Goal: Task Accomplishment & Management: Complete application form

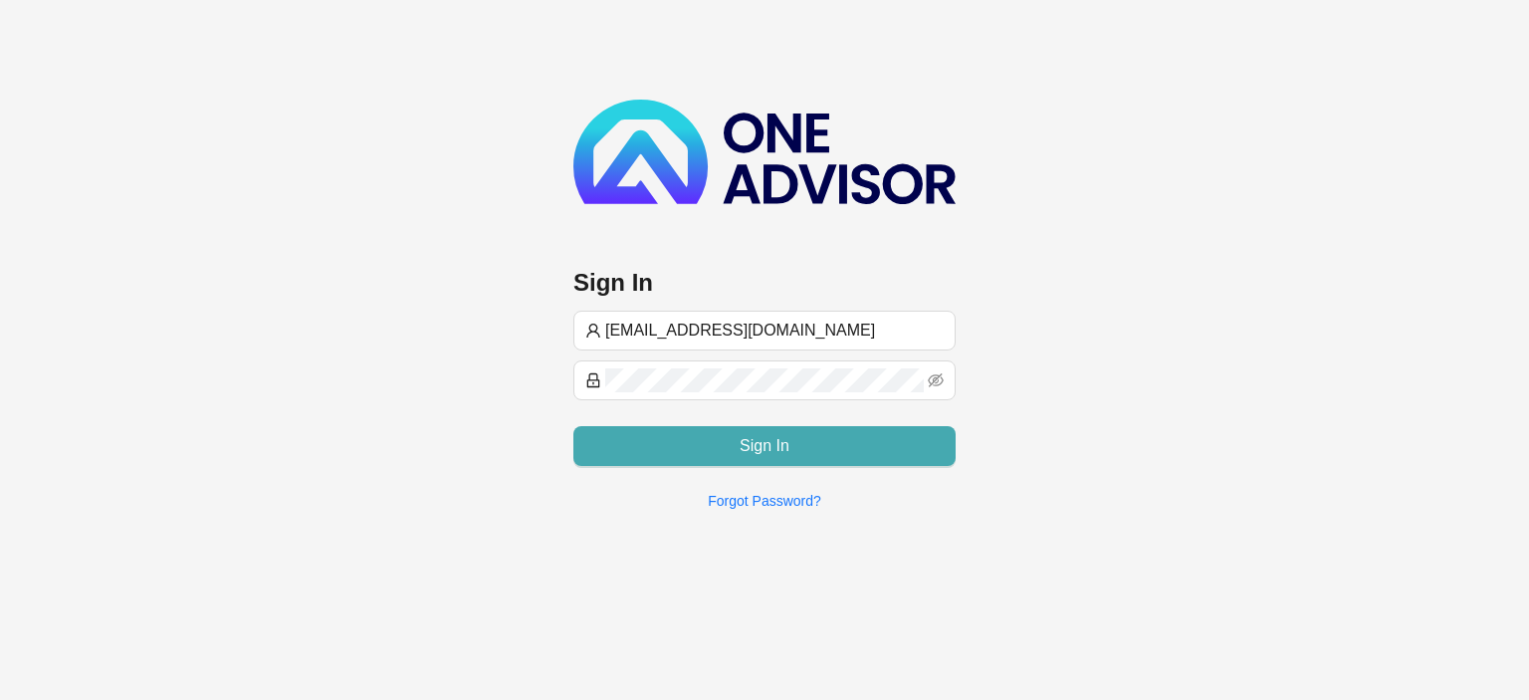
type input "[EMAIL_ADDRESS][DOMAIN_NAME]"
click at [737, 450] on button "Sign In" at bounding box center [764, 446] width 382 height 40
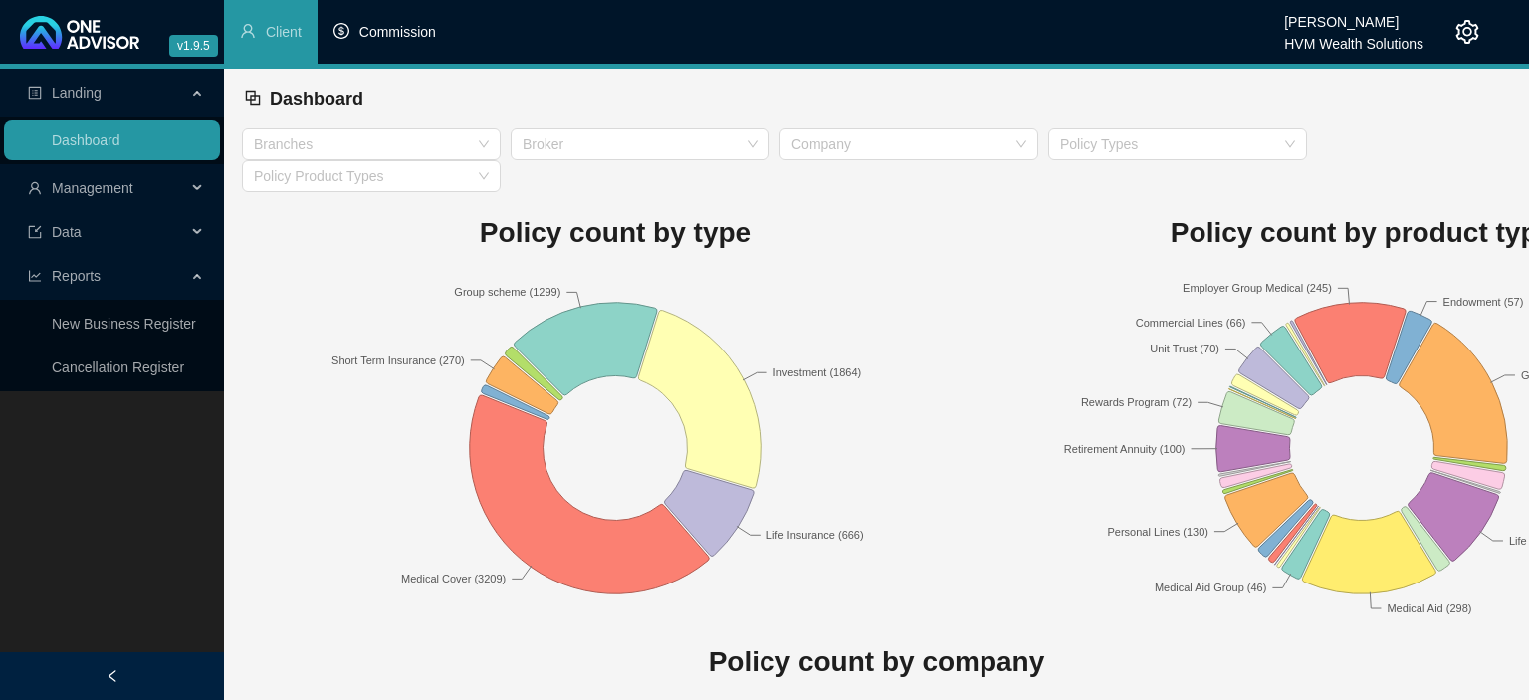
click at [375, 34] on span "Commission" at bounding box center [397, 32] width 77 height 16
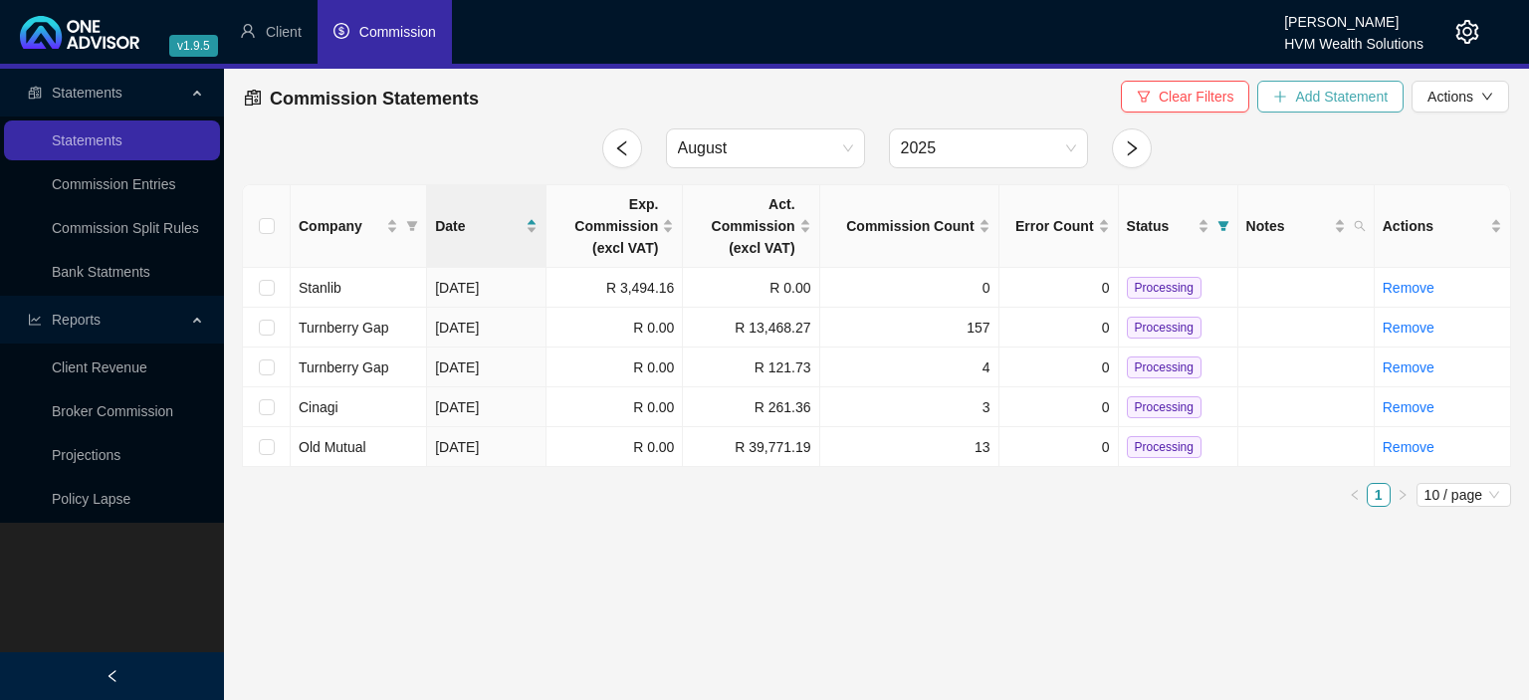
click at [1289, 100] on button "Add Statement" at bounding box center [1330, 97] width 146 height 32
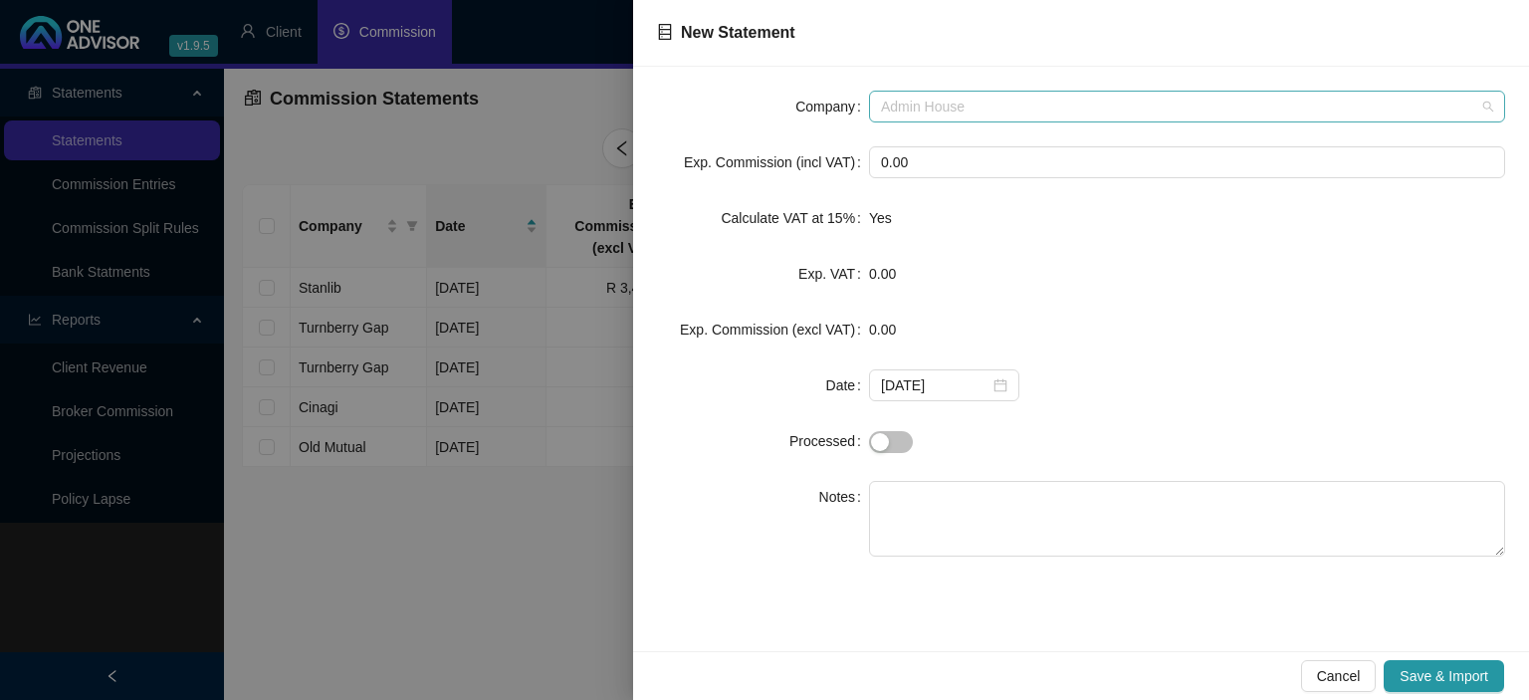
click at [1029, 116] on span "Admin House" at bounding box center [1187, 107] width 612 height 30
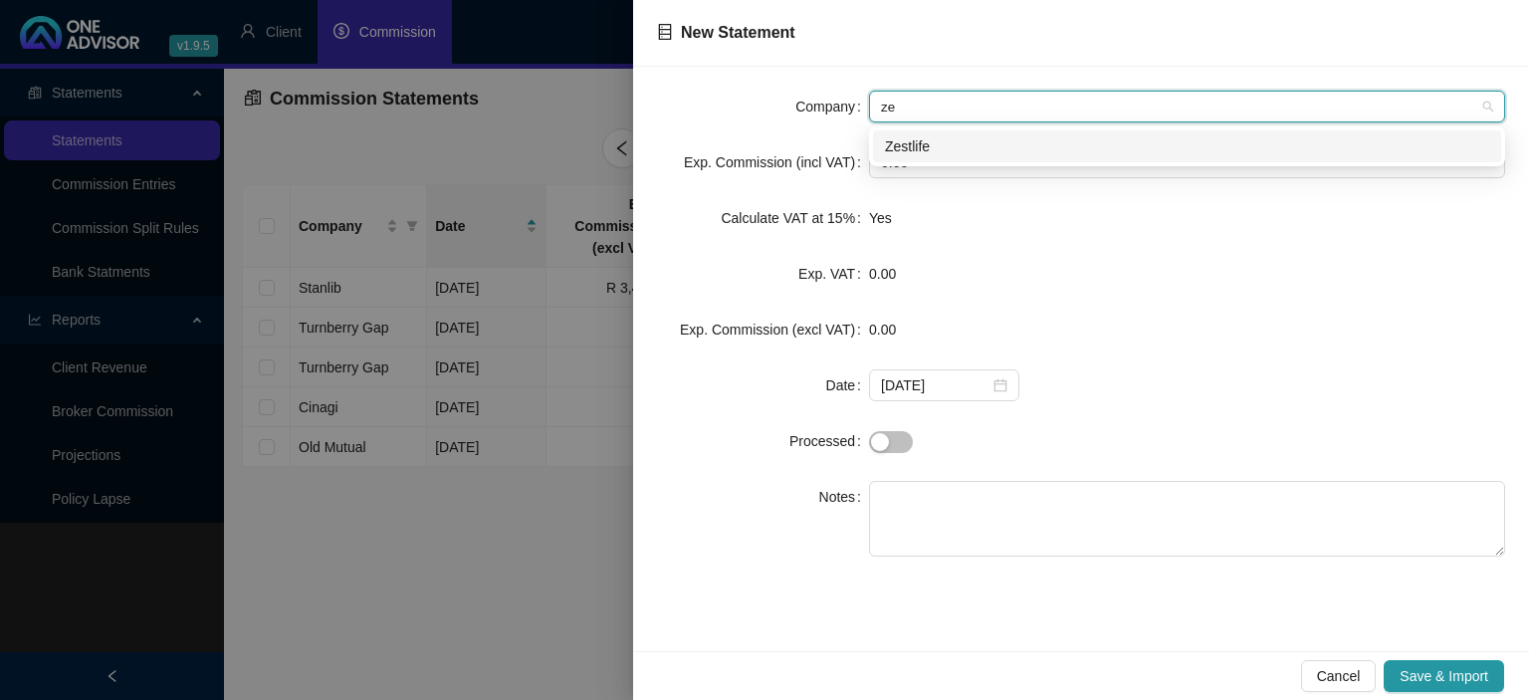
type input "zes"
click at [955, 147] on div "Zestlife" at bounding box center [1187, 146] width 604 height 22
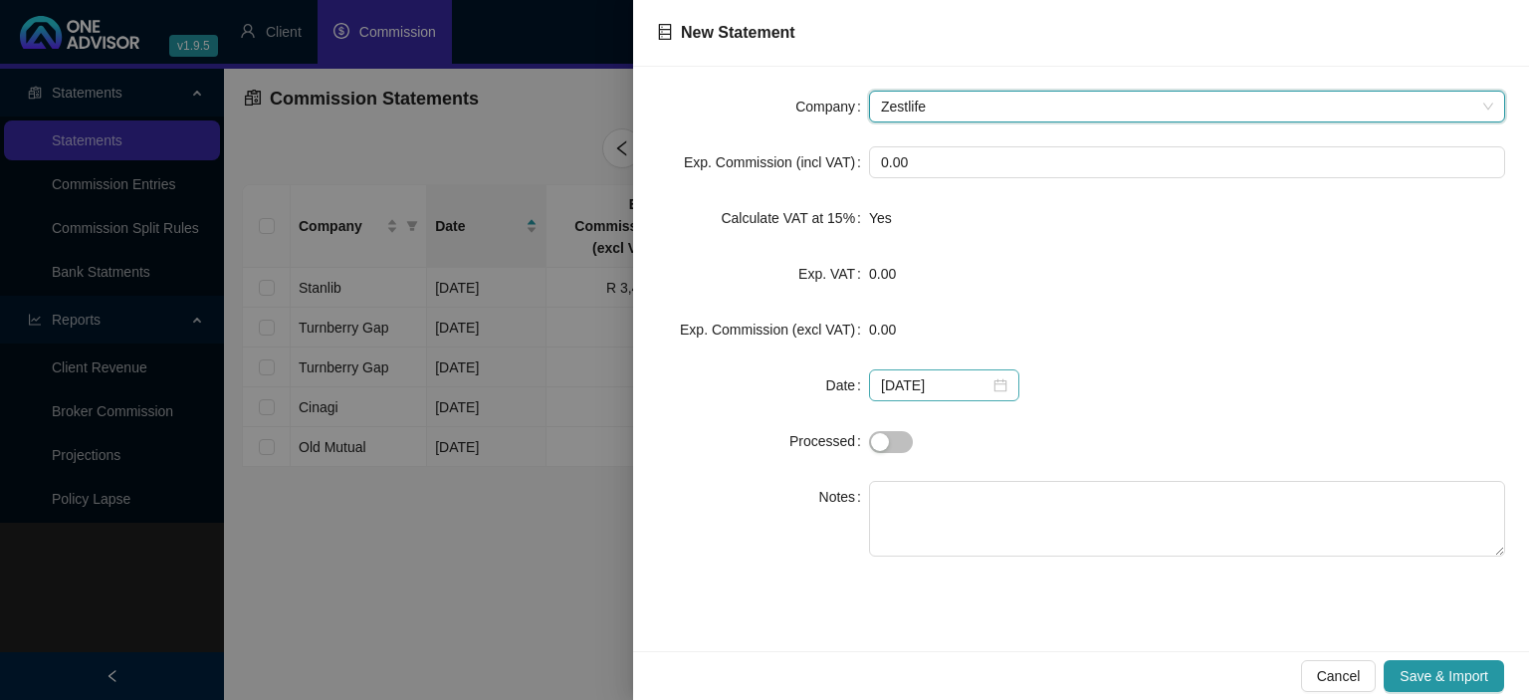
click at [986, 388] on div "[DATE]" at bounding box center [944, 385] width 126 height 22
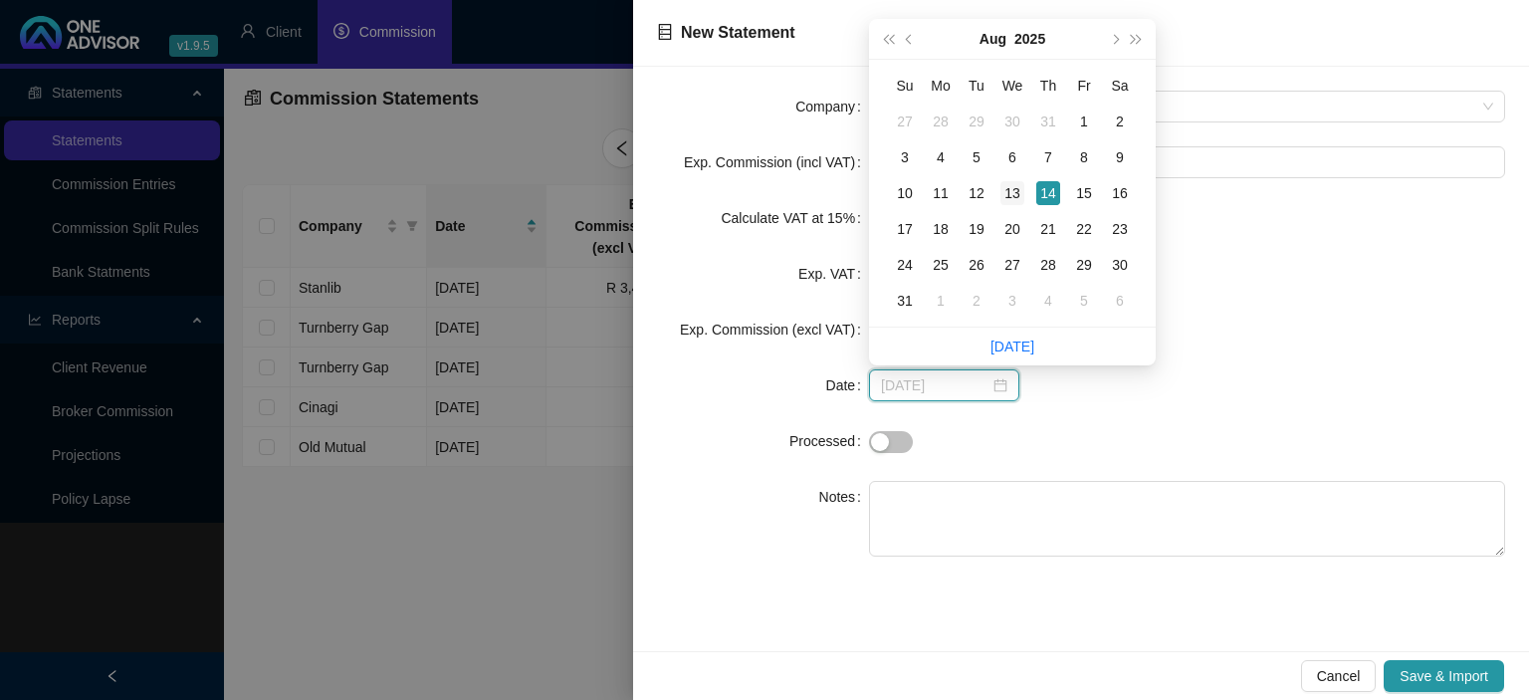
type input "[DATE]"
click at [1007, 198] on div "13" at bounding box center [1013, 193] width 24 height 24
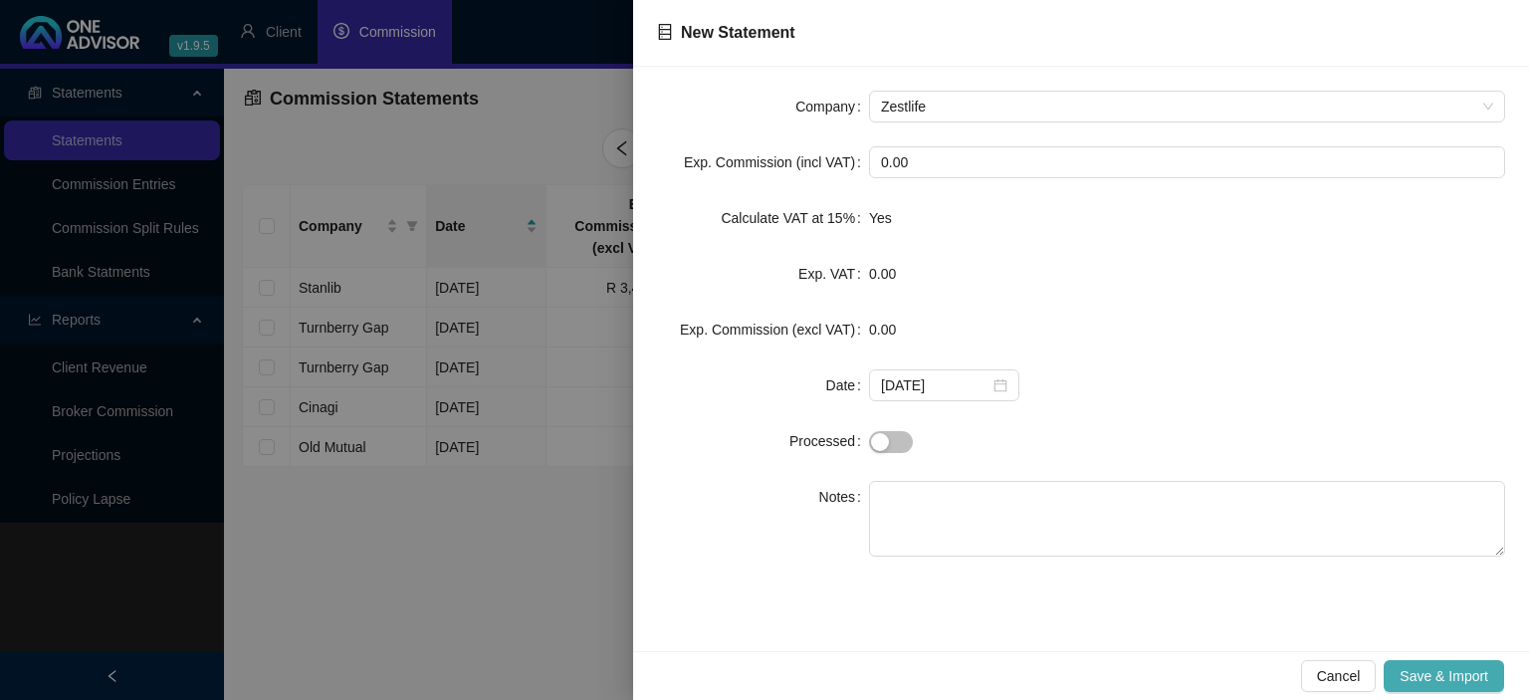
click at [1428, 675] on span "Save & Import" at bounding box center [1444, 676] width 89 height 22
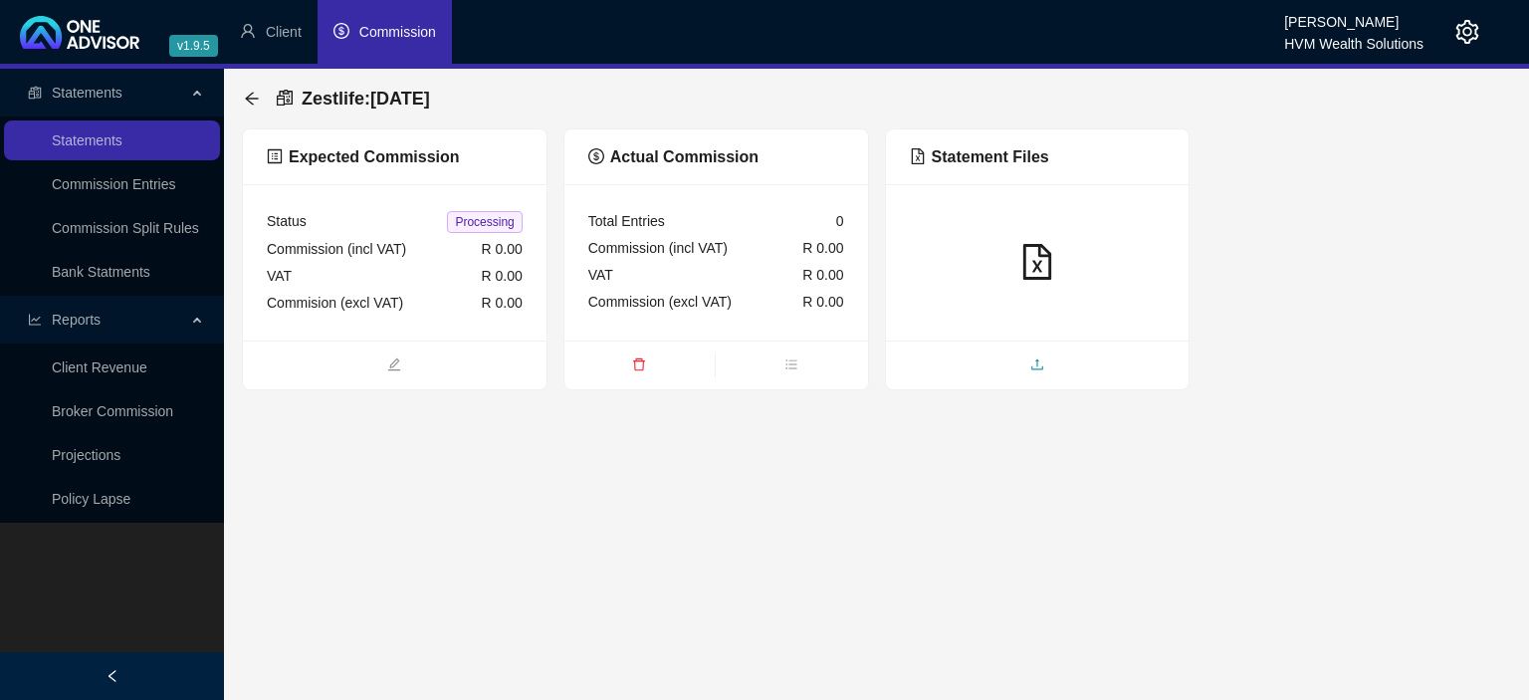
click at [981, 359] on span "upload" at bounding box center [1038, 366] width 304 height 22
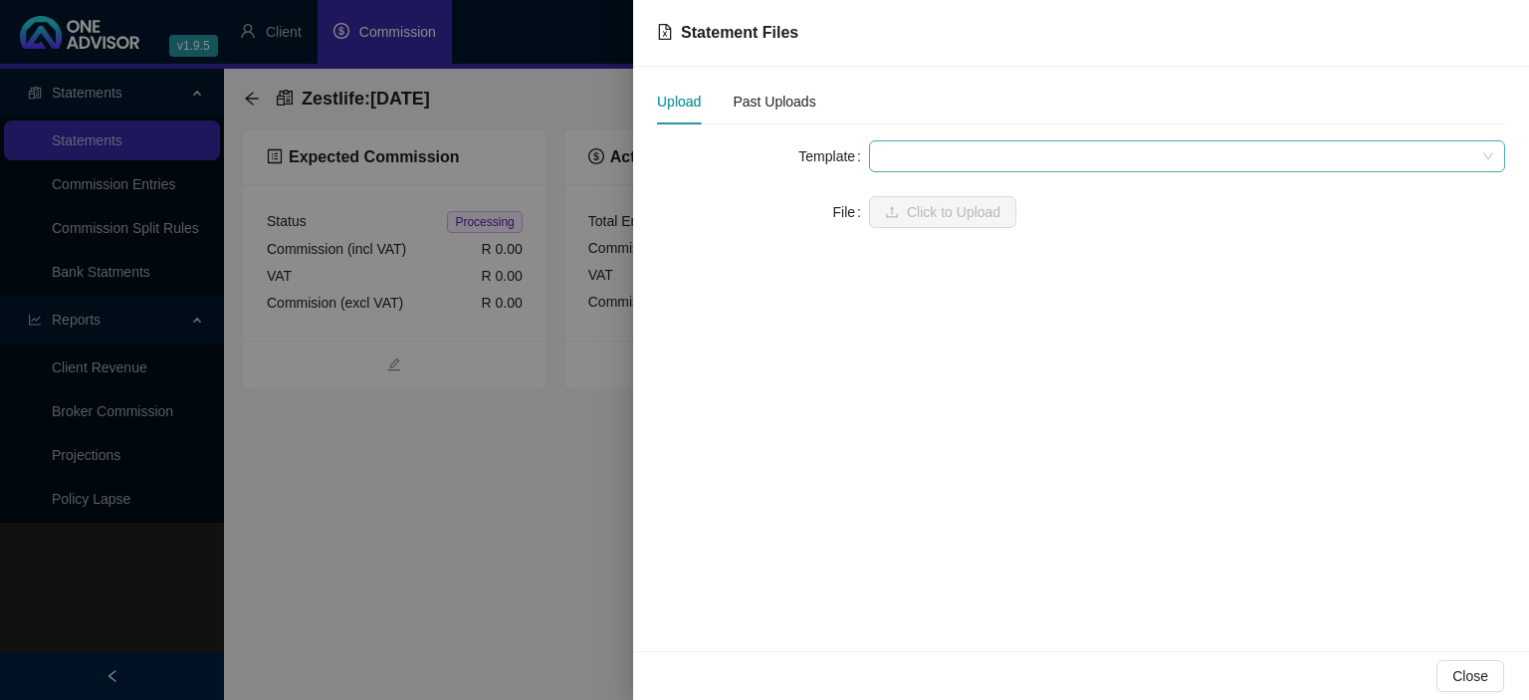
click at [902, 150] on span at bounding box center [1187, 156] width 612 height 30
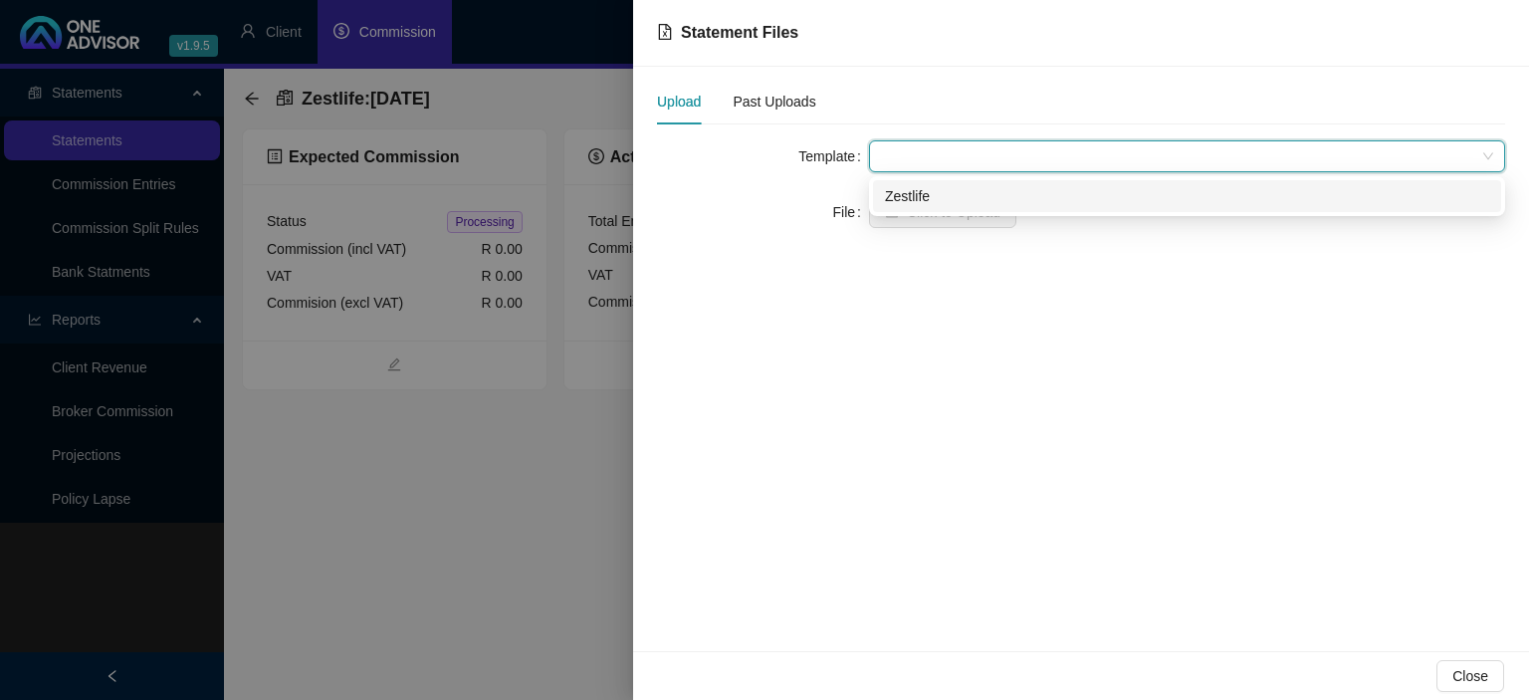
click at [900, 198] on div "Zestlife" at bounding box center [1187, 196] width 604 height 22
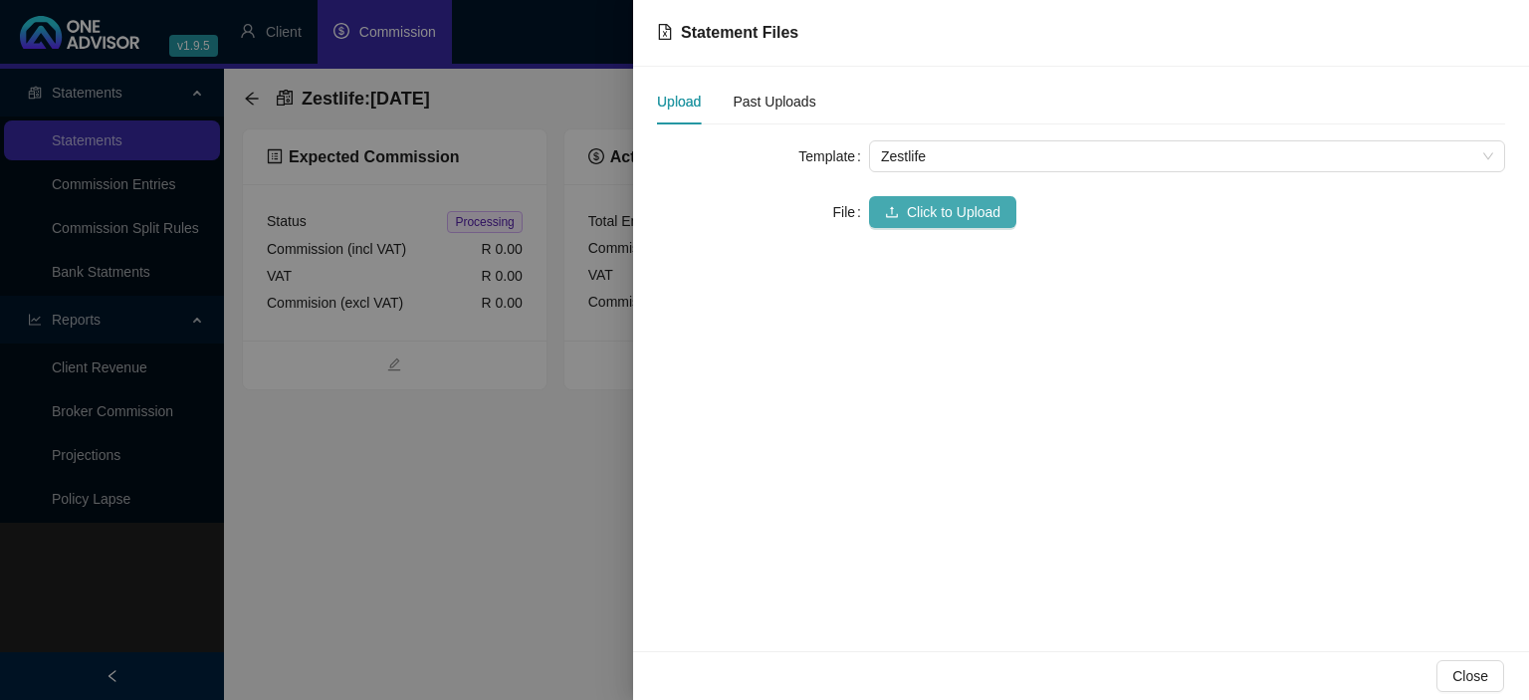
click at [900, 213] on button "Click to Upload" at bounding box center [942, 212] width 147 height 32
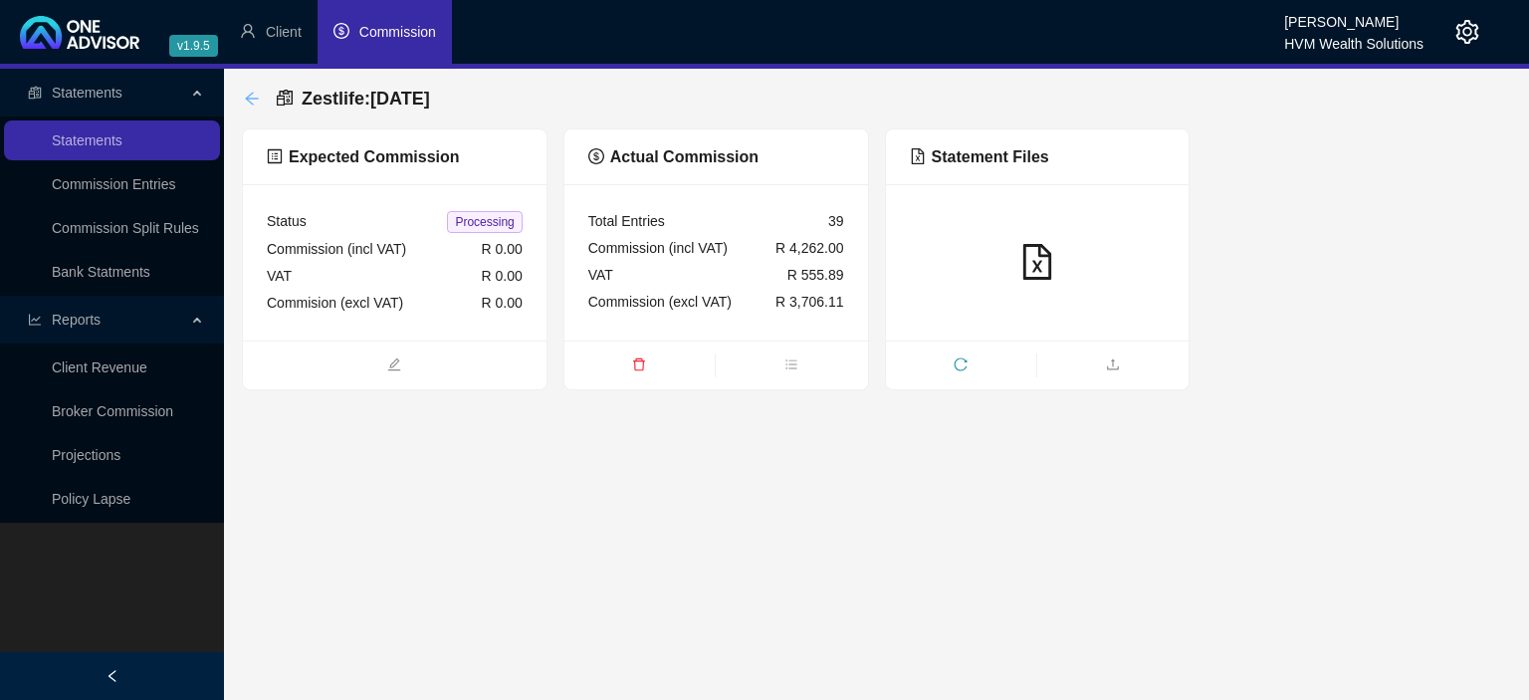
click at [257, 98] on icon "arrow-left" at bounding box center [252, 99] width 16 height 16
